Goal: Task Accomplishment & Management: Use online tool/utility

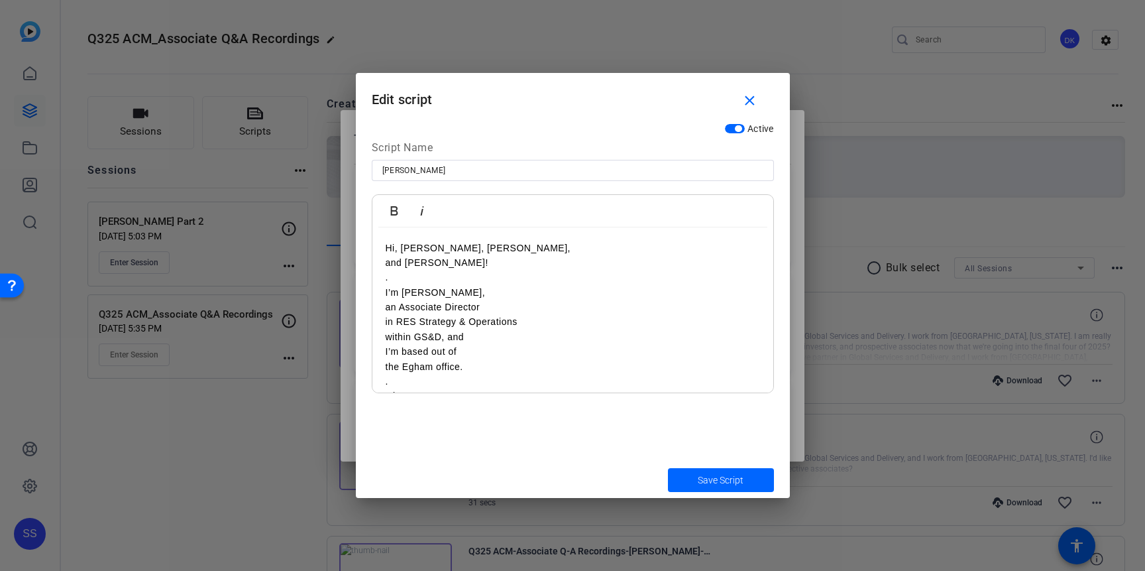
scroll to position [98, 0]
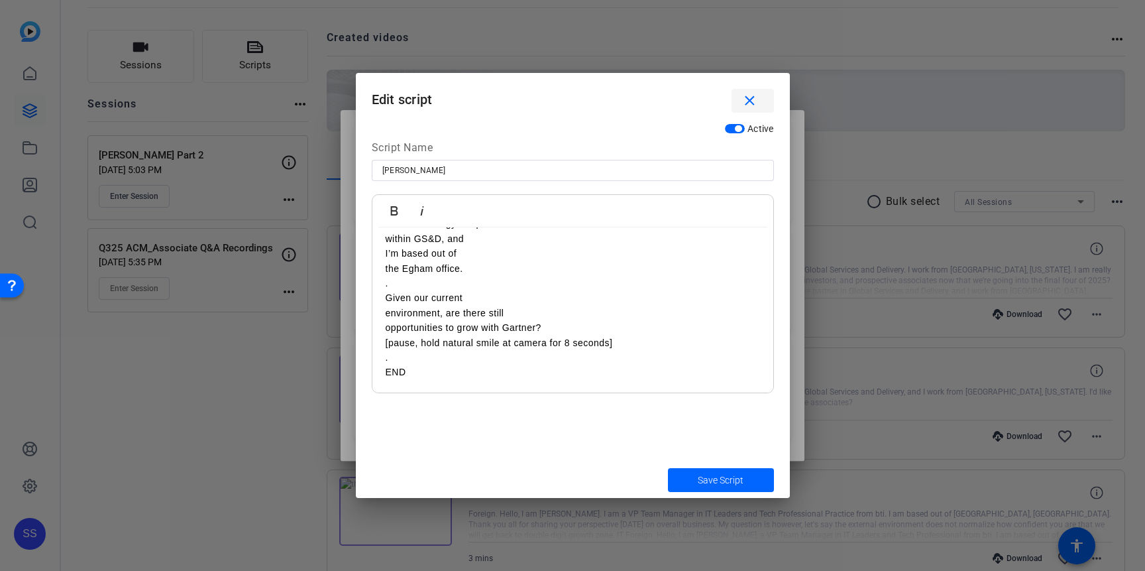
click at [748, 102] on mat-icon "close" at bounding box center [750, 101] width 17 height 17
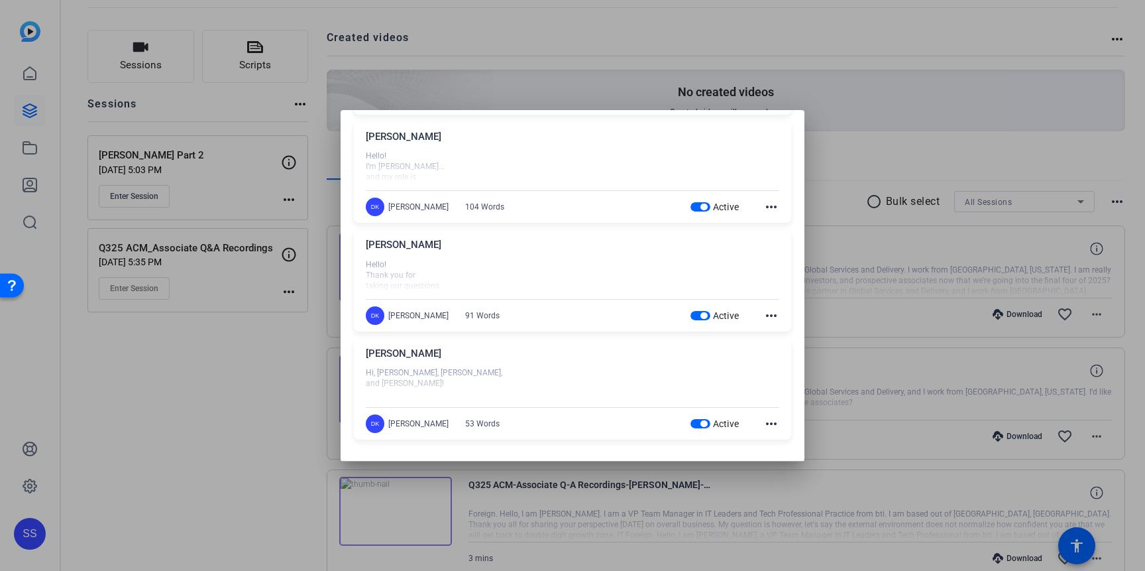
click at [776, 209] on mat-icon "more_horiz" at bounding box center [772, 207] width 16 height 16
click at [772, 225] on button "Edit" at bounding box center [801, 226] width 74 height 17
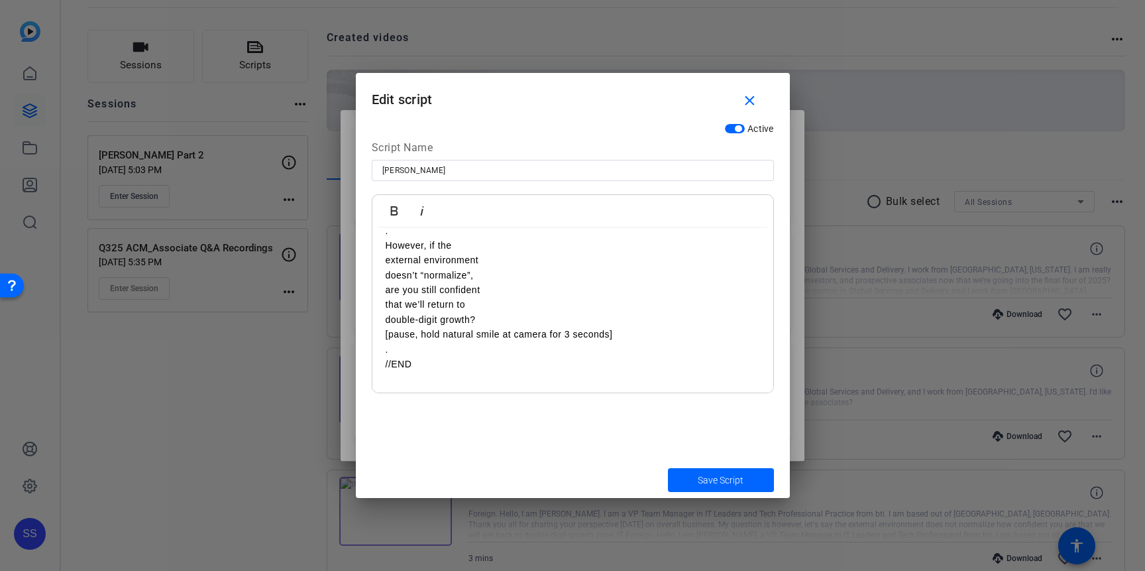
scroll to position [291, 0]
click at [750, 93] on mat-icon "close" at bounding box center [750, 101] width 17 height 17
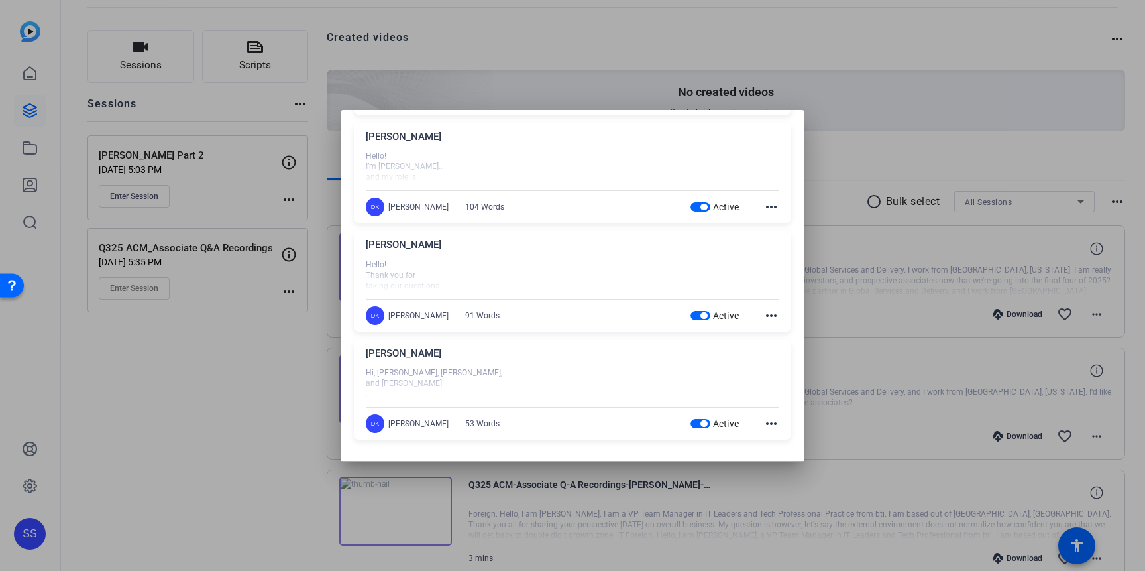
click at [777, 425] on mat-icon "more_horiz" at bounding box center [772, 424] width 16 height 16
click at [785, 439] on span "Edit" at bounding box center [800, 443] width 53 height 16
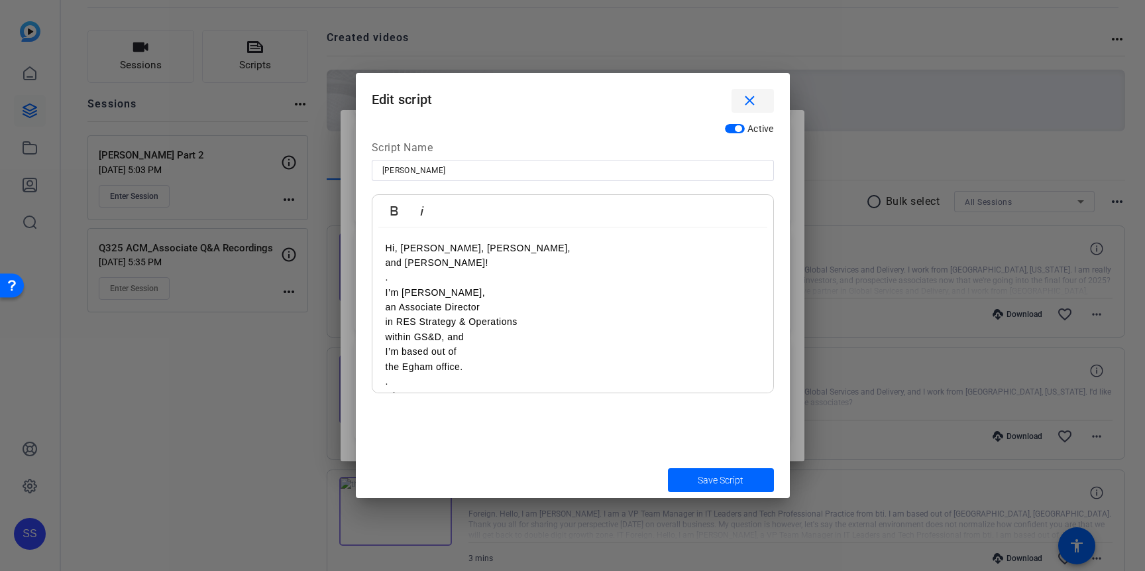
click at [752, 101] on mat-icon "close" at bounding box center [750, 101] width 17 height 17
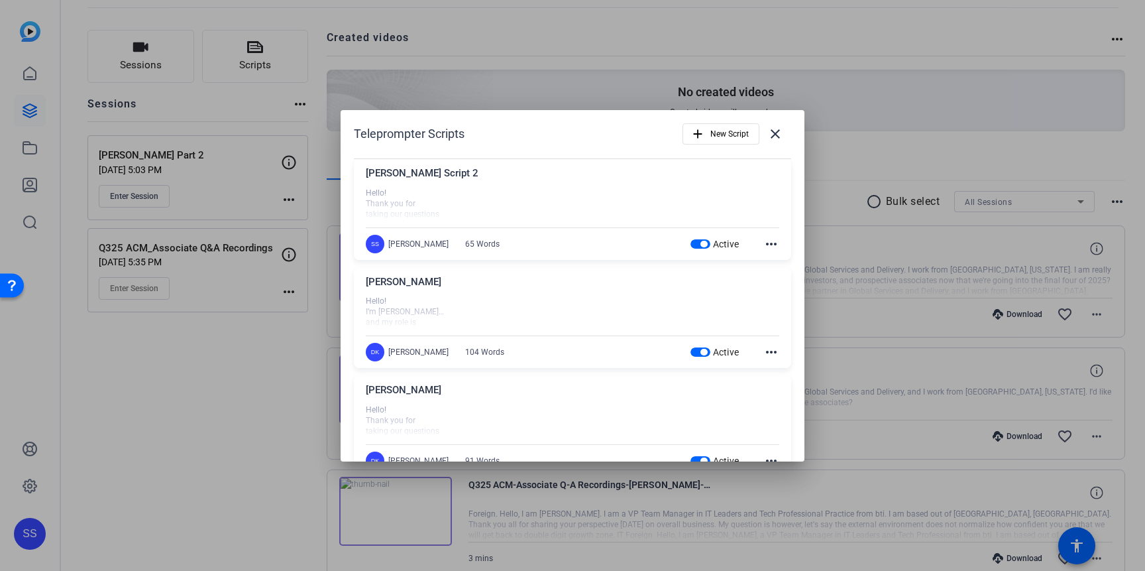
scroll to position [0, 0]
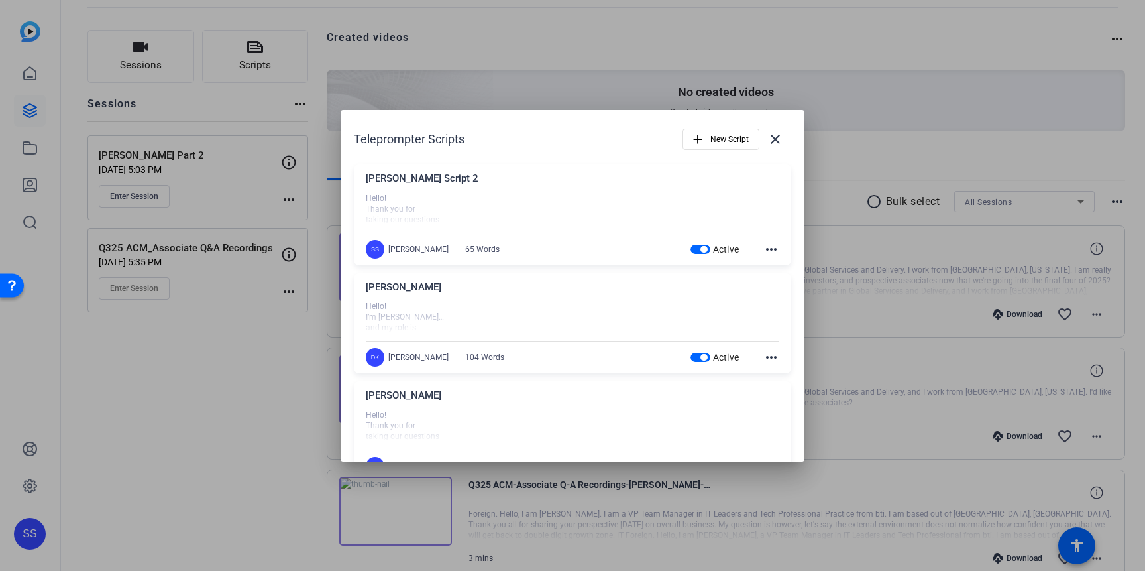
click at [760, 251] on div "Active more_horiz" at bounding box center [735, 249] width 89 height 16
click at [768, 249] on mat-icon "more_horiz" at bounding box center [772, 249] width 16 height 16
click at [777, 266] on span "Edit" at bounding box center [800, 268] width 53 height 16
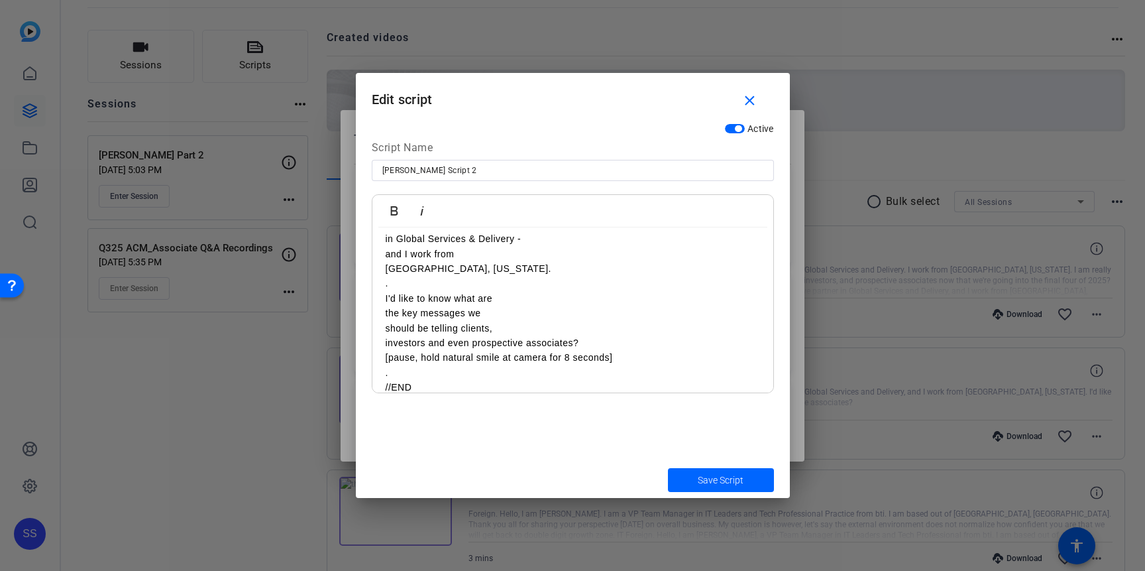
scroll to position [128, 0]
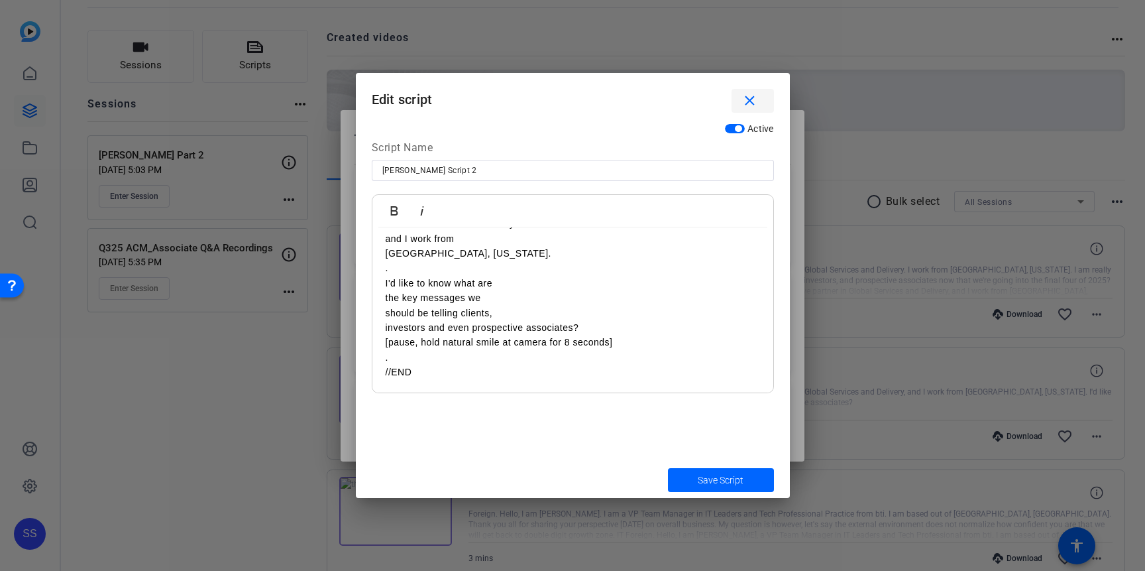
click at [750, 101] on mat-icon "close" at bounding box center [750, 101] width 17 height 17
